Goal: Transaction & Acquisition: Purchase product/service

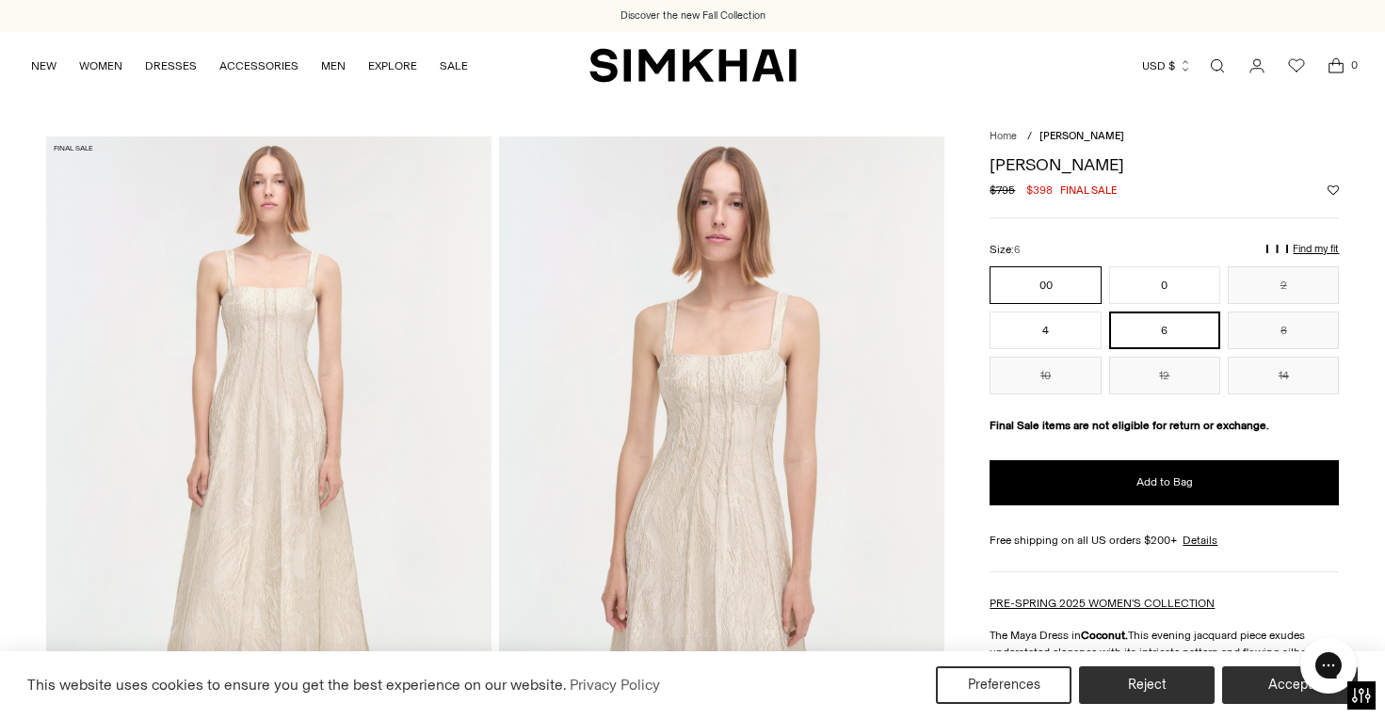
click at [1073, 278] on button "00" at bounding box center [1045, 285] width 111 height 38
click at [1126, 250] on p "Find my fit" at bounding box center [1115, 257] width 22 height 34
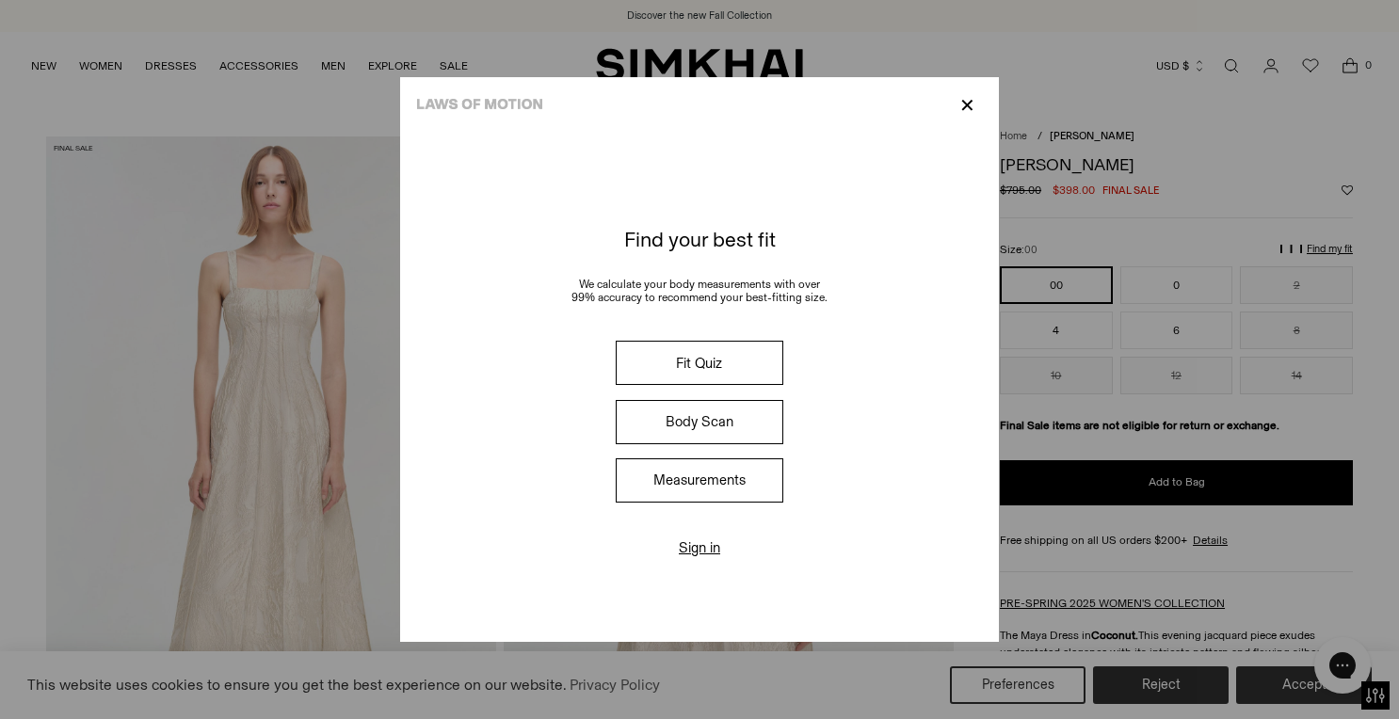
click at [714, 477] on button "Measurements" at bounding box center [700, 481] width 168 height 44
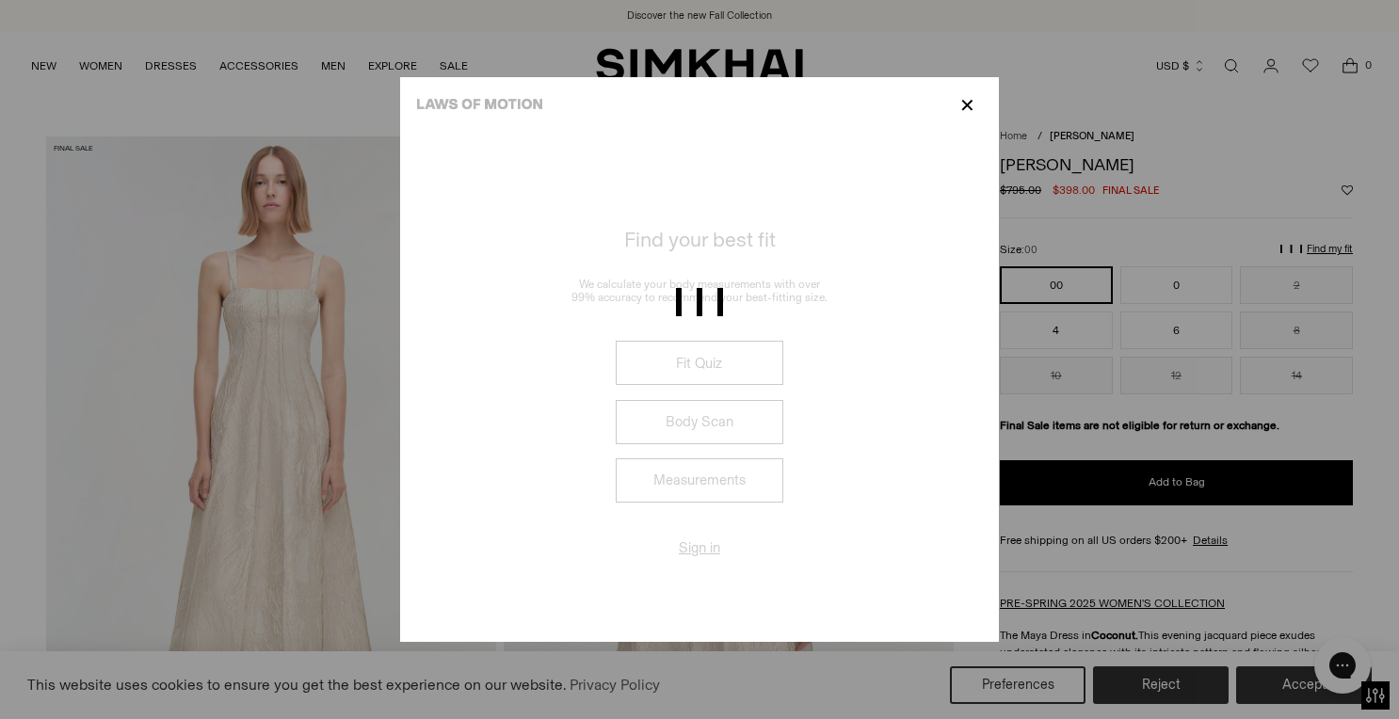
click at [968, 105] on div at bounding box center [699, 359] width 1399 height 719
click at [966, 111] on div at bounding box center [699, 359] width 1399 height 719
click at [969, 100] on div at bounding box center [699, 359] width 1399 height 719
click at [753, 233] on div at bounding box center [699, 359] width 1399 height 719
click at [695, 339] on div at bounding box center [699, 313] width 1399 height 51
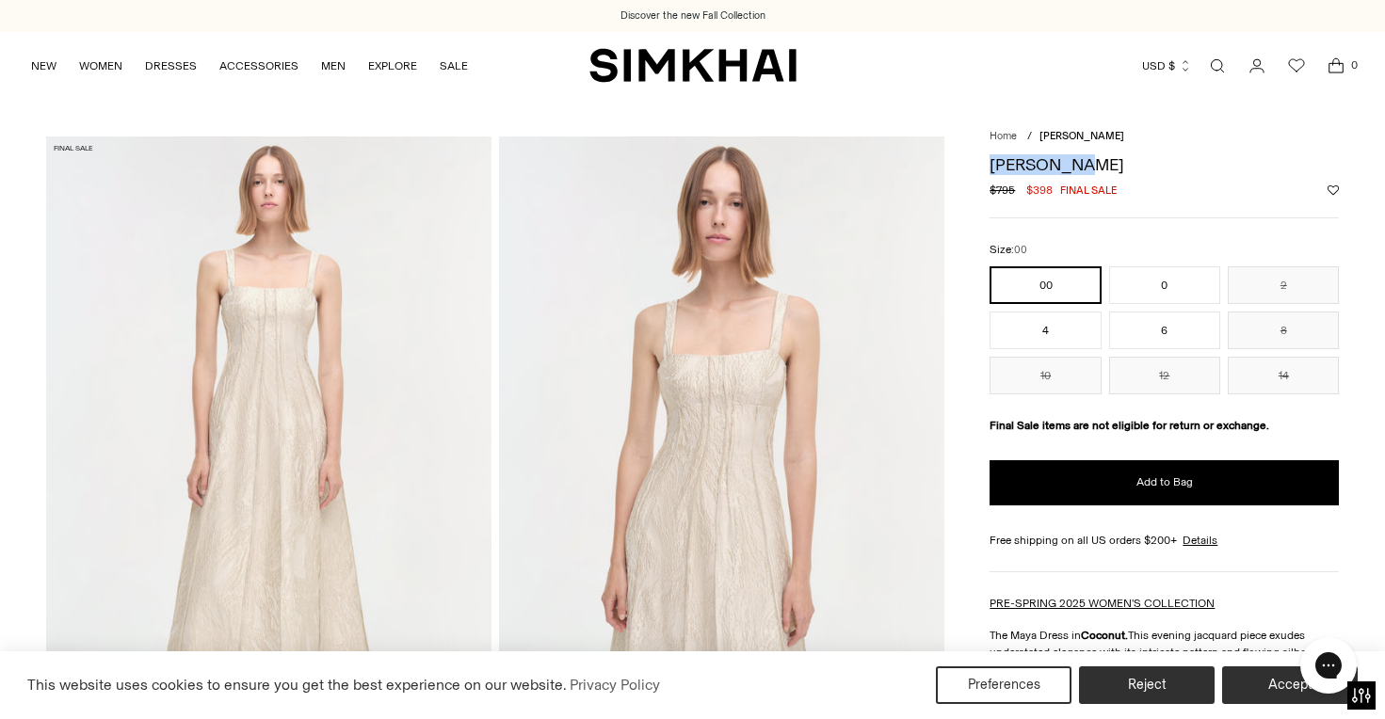
drag, startPoint x: 1081, startPoint y: 160, endPoint x: 987, endPoint y: 162, distance: 94.2
copy h1 "[PERSON_NAME]"
